Goal: Check status: Check status

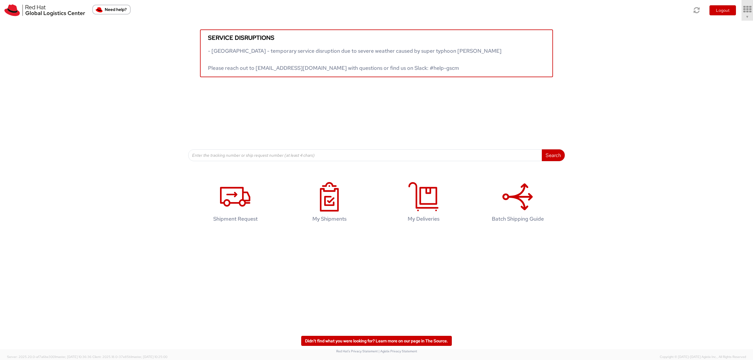
click at [432, 11] on icon at bounding box center [747, 9] width 13 height 8
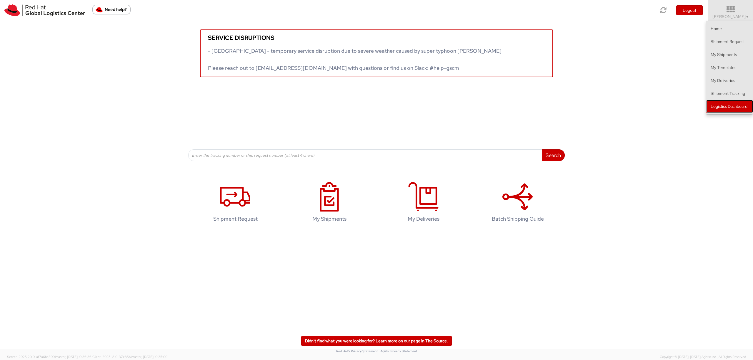
click at [432, 109] on link "Logistics Dashboard" at bounding box center [729, 106] width 47 height 13
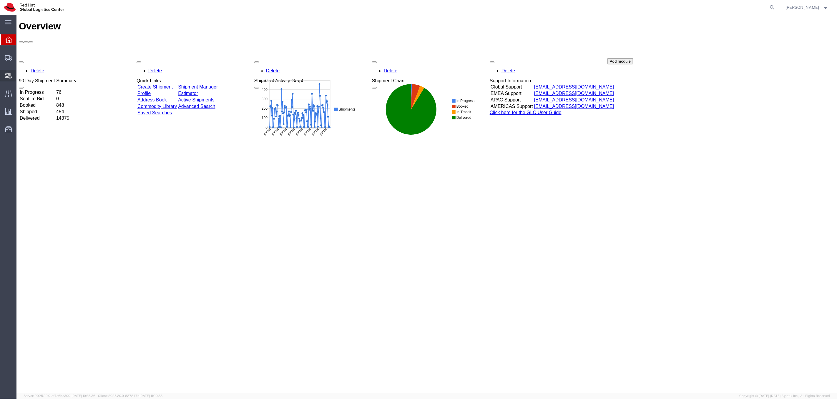
click at [11, 71] on div at bounding box center [8, 76] width 16 height 12
click at [20, 73] on span "Internal Delivery" at bounding box center [18, 76] width 4 height 12
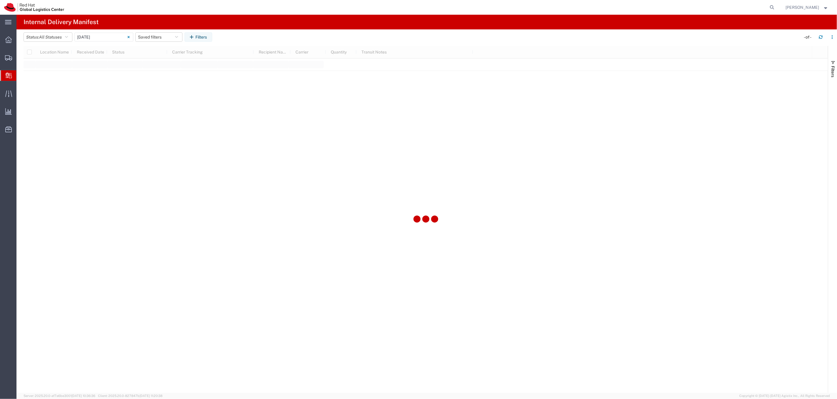
type input "[DATE]"
type input "[DATE] - [DATE]"
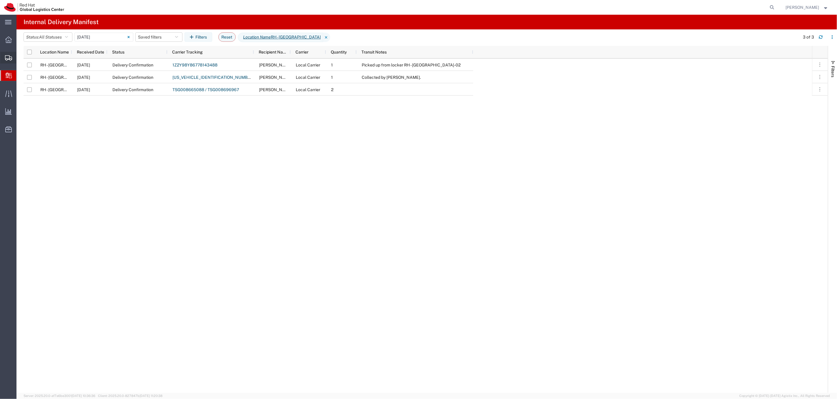
click at [20, 55] on span "Shipments" at bounding box center [18, 58] width 4 height 12
click at [20, 59] on span "Shipments" at bounding box center [18, 58] width 4 height 12
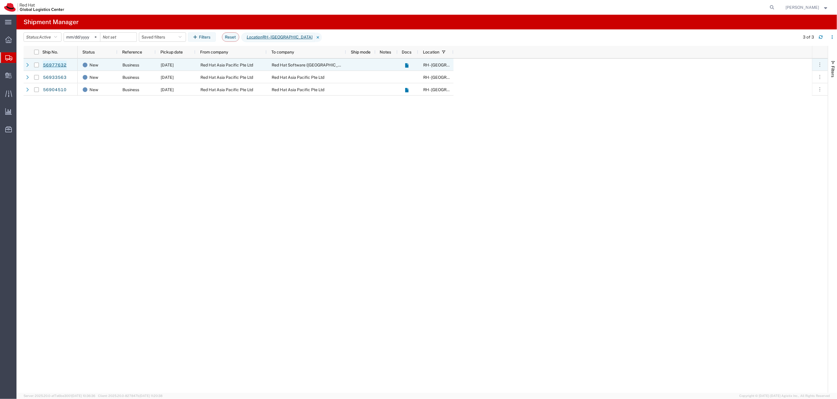
click at [57, 66] on link "56977632" at bounding box center [55, 65] width 24 height 9
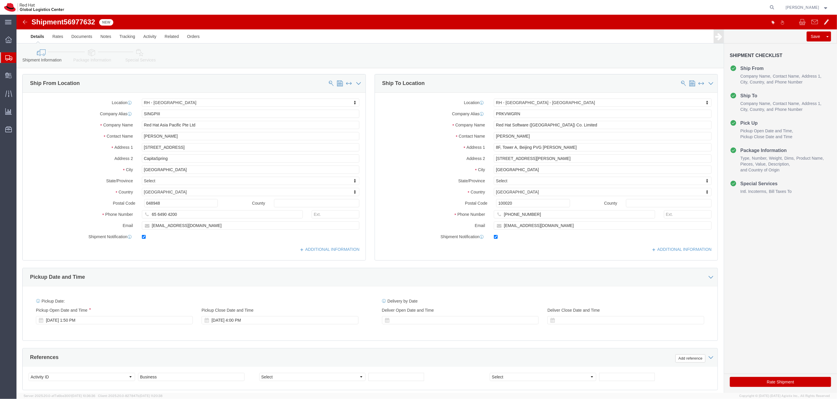
select select "51051"
select select "38006"
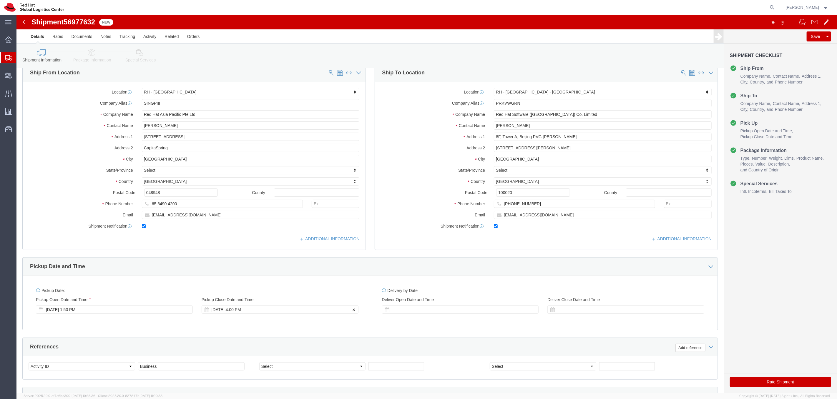
scroll to position [19, 0]
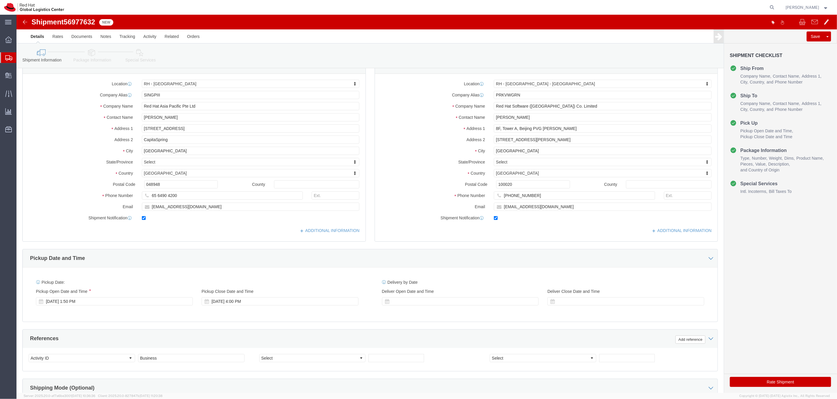
click img
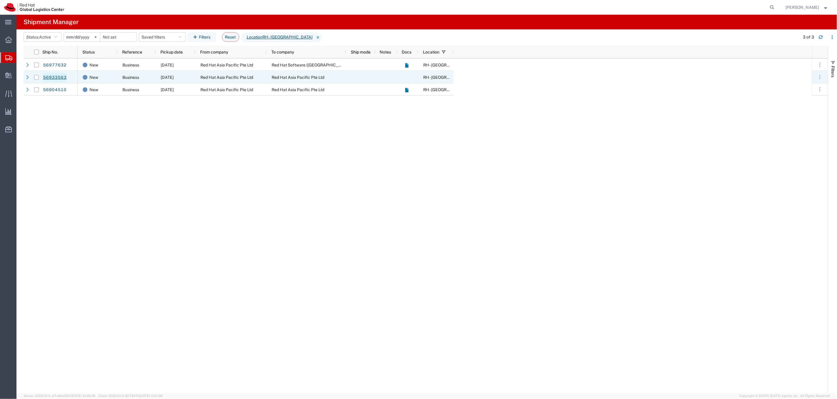
click at [59, 77] on link "56933563" at bounding box center [55, 77] width 24 height 9
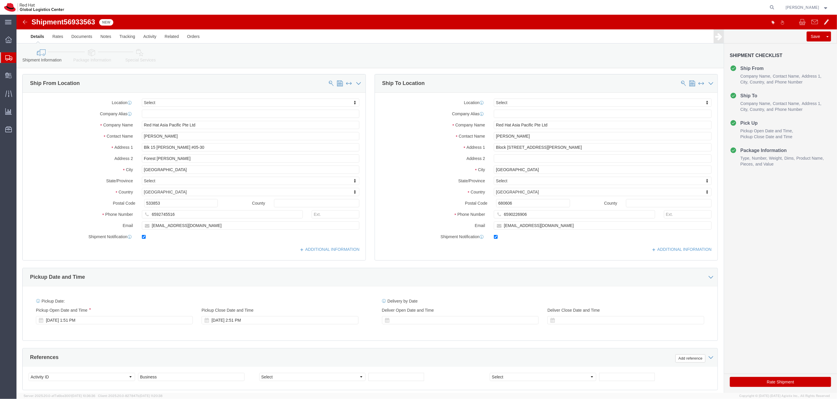
select select
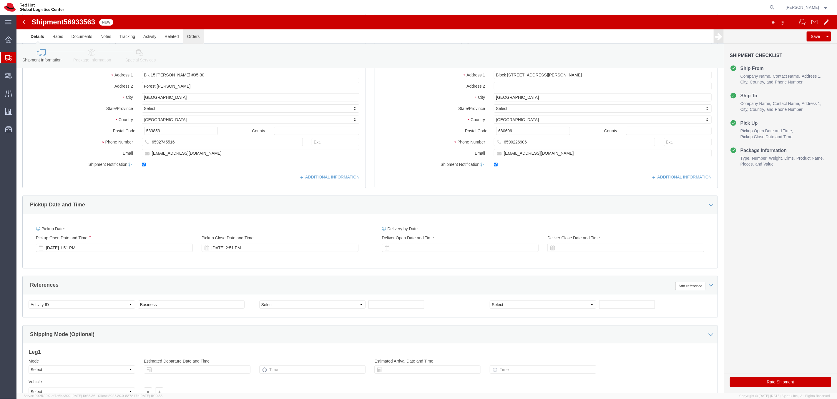
scroll to position [81, 0]
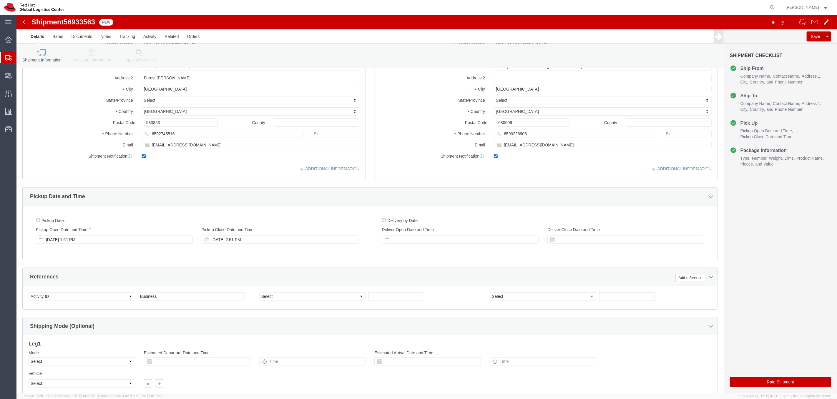
click span "56933563"
copy span "56933563"
